Goal: Navigation & Orientation: Find specific page/section

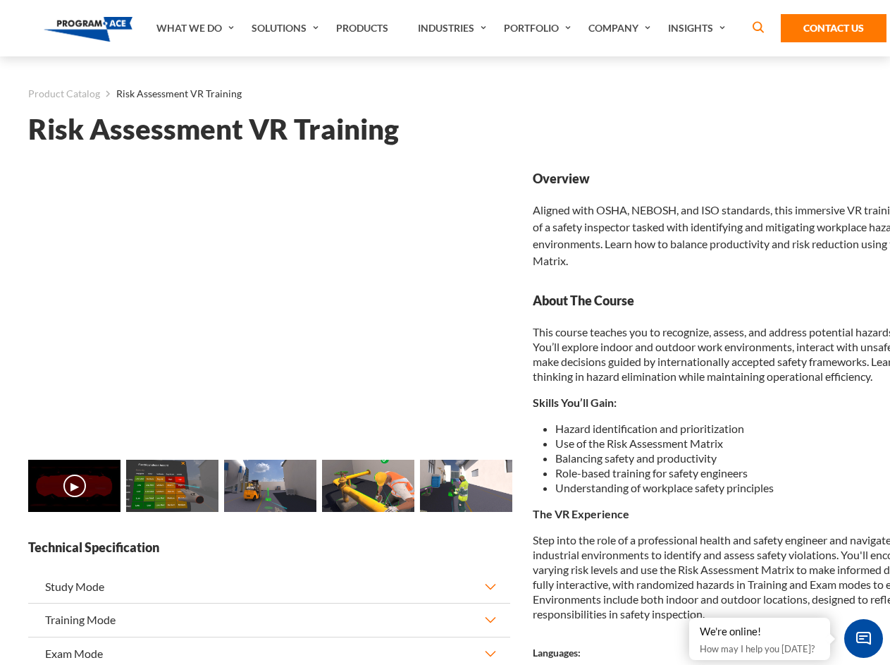
click at [287, 28] on link "Solutions" at bounding box center [287, 28] width 85 height 56
click at [0, 0] on div "AI & Computer Vision Solutions Computer Vision Quality Control AI tools for fas…" at bounding box center [0, 0] width 0 height 0
click at [0, 0] on div "AI & Computer Vision Solutions Virtual Training Solutions Virtual Tour Solution…" at bounding box center [0, 0] width 0 height 0
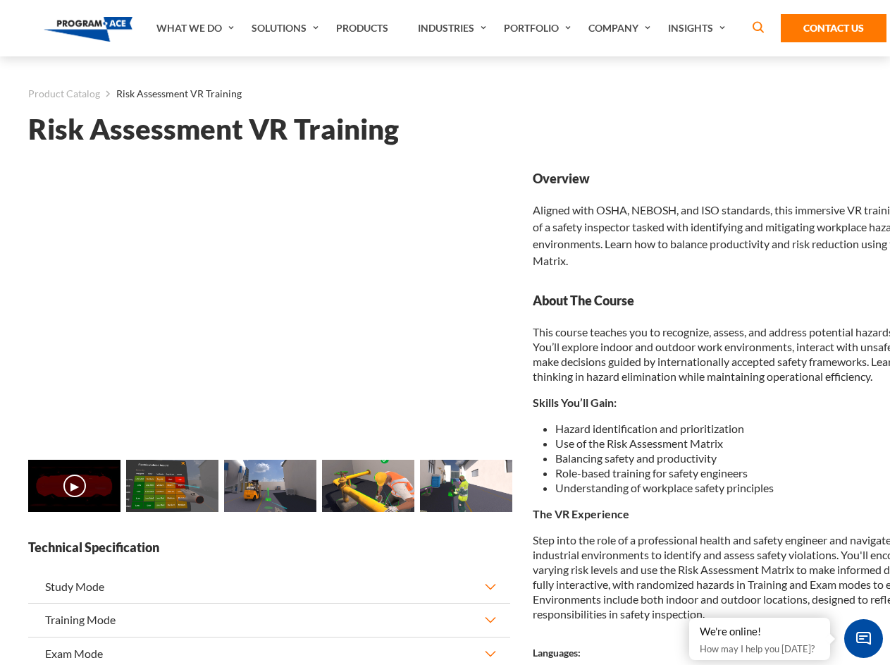
click at [0, 0] on div "AI & Computer Vision Solutions Virtual Training Solutions Virtual Tour Solution…" at bounding box center [0, 0] width 0 height 0
click at [0, 0] on div "AI & Computer Vision Solutions Computer Vision Quality Control AI tools for fas…" at bounding box center [0, 0] width 0 height 0
